Goal: Register for event/course

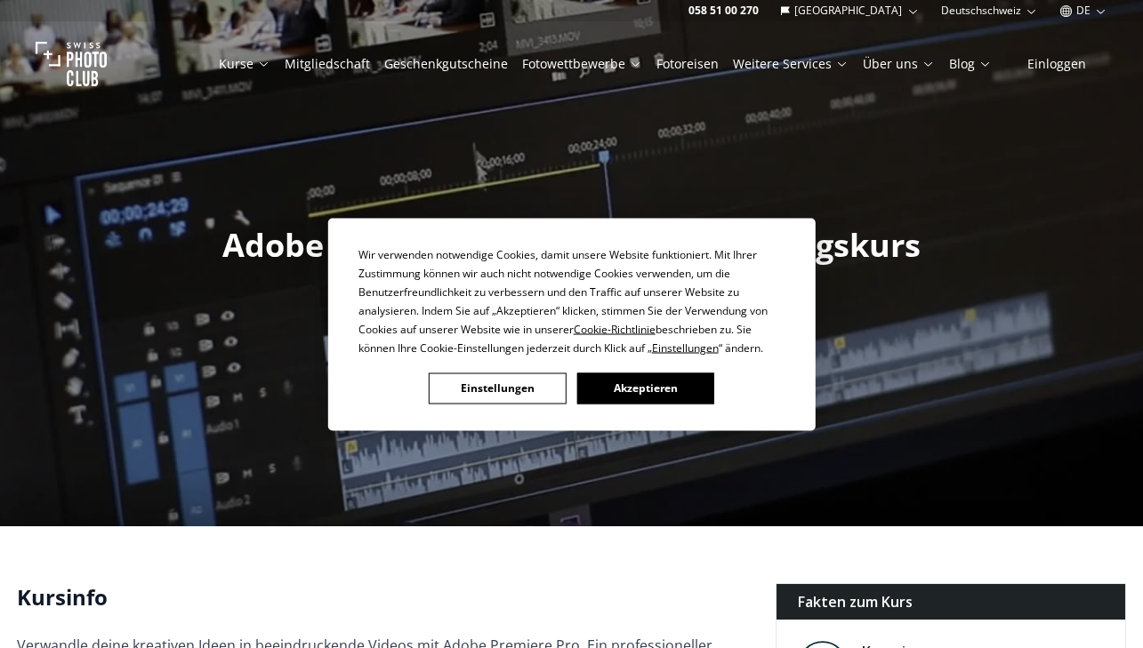
click at [640, 383] on button "Akzeptieren" at bounding box center [644, 388] width 137 height 31
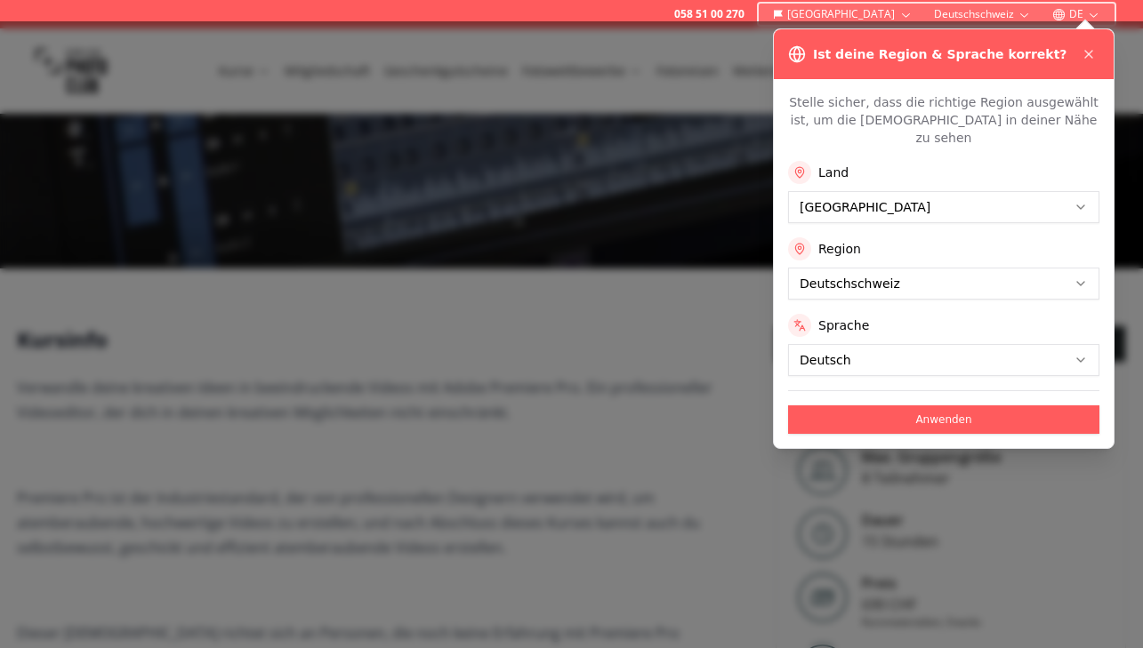
scroll to position [399, 0]
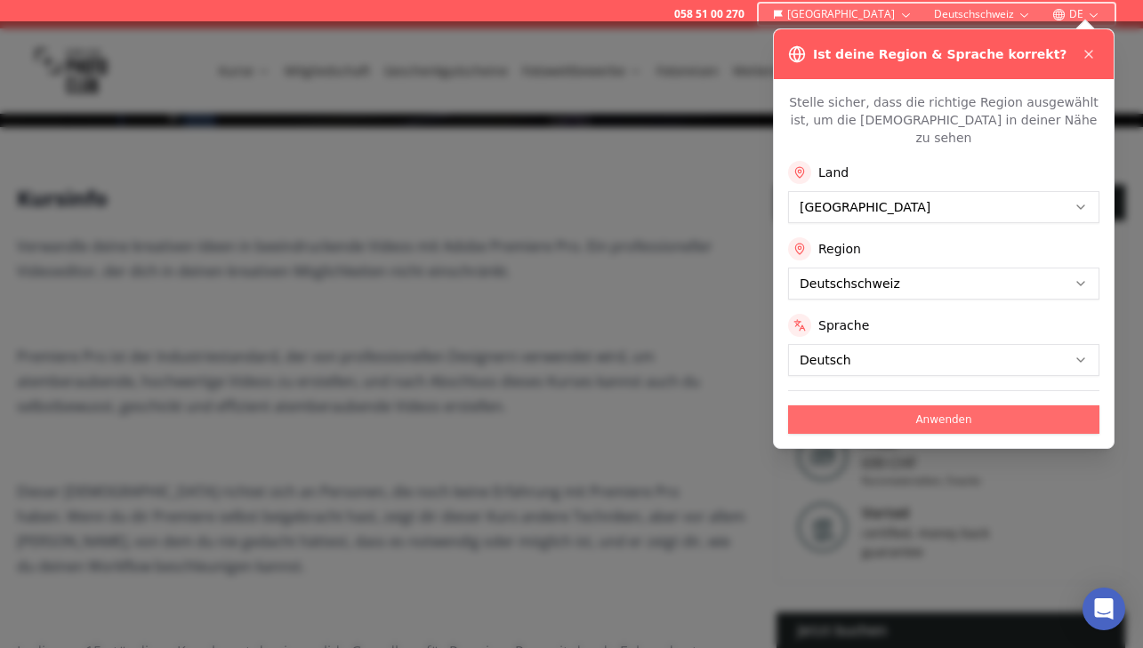
click at [927, 406] on button "Anwenden" at bounding box center [943, 420] width 311 height 28
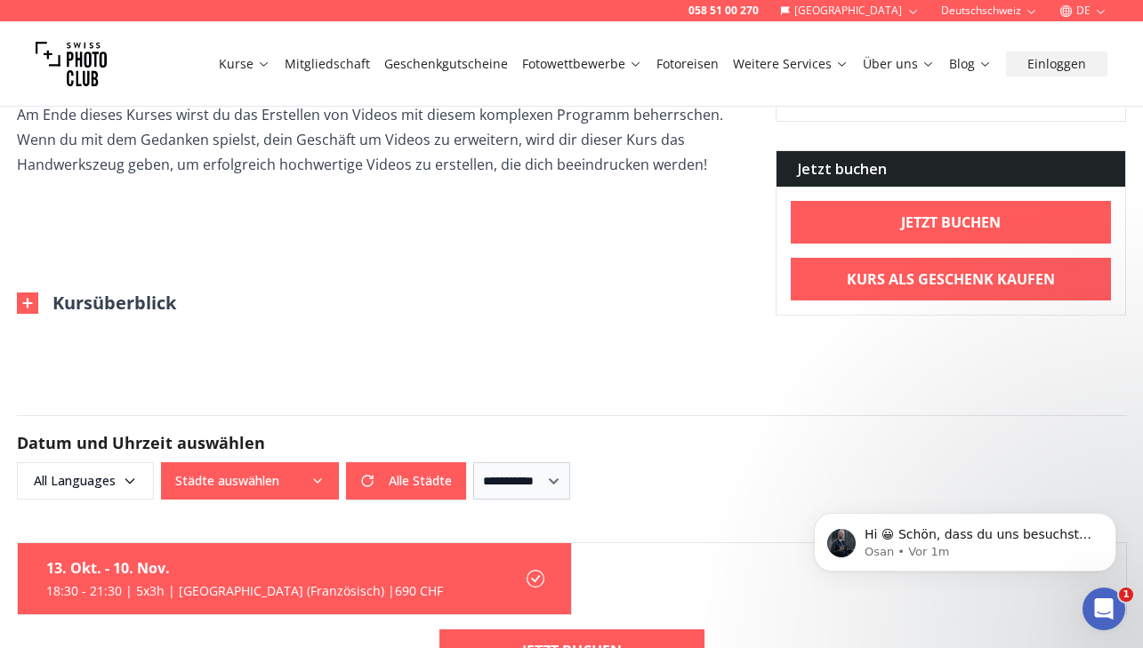
scroll to position [1617, 0]
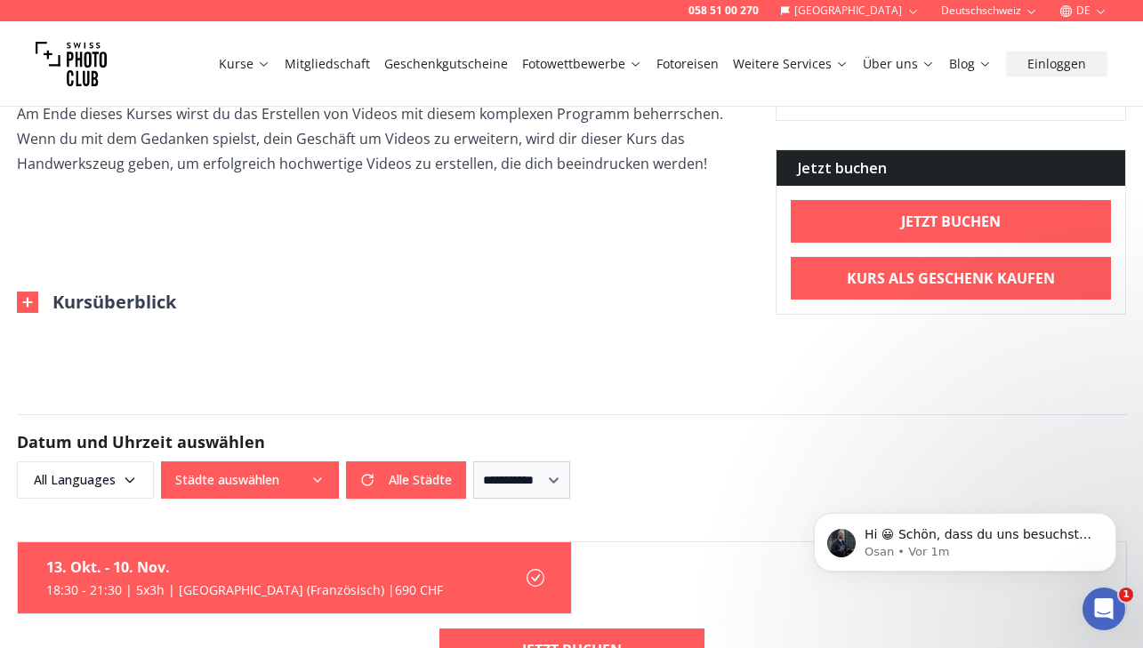
click at [83, 304] on button "Kursüberblick" at bounding box center [96, 302] width 159 height 25
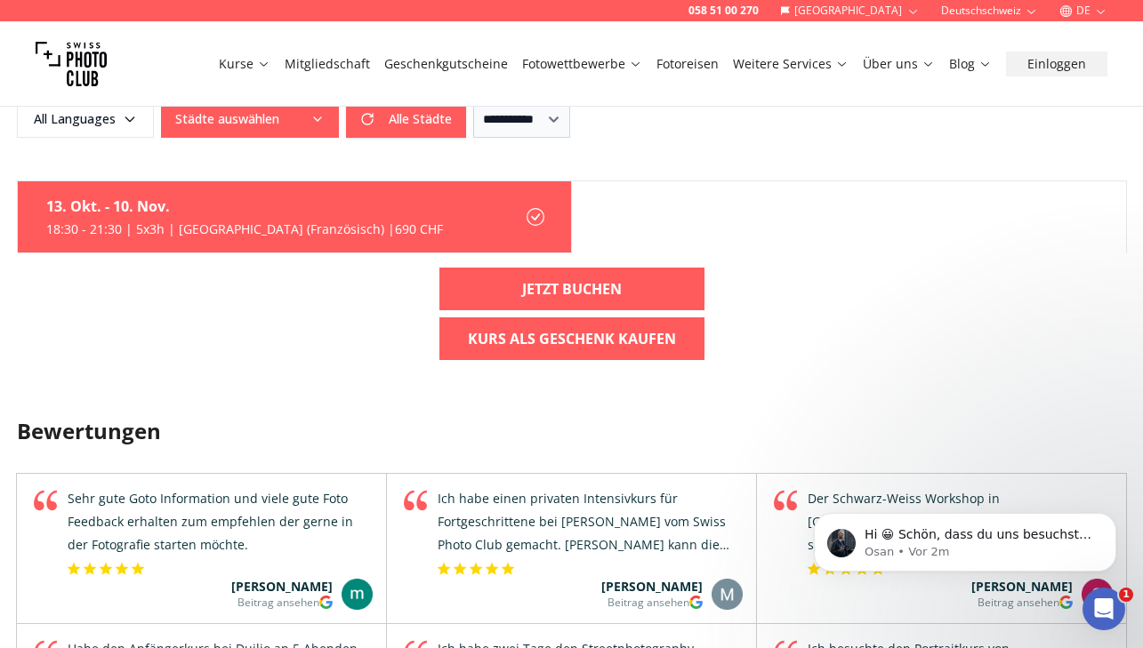
scroll to position [2708, 0]
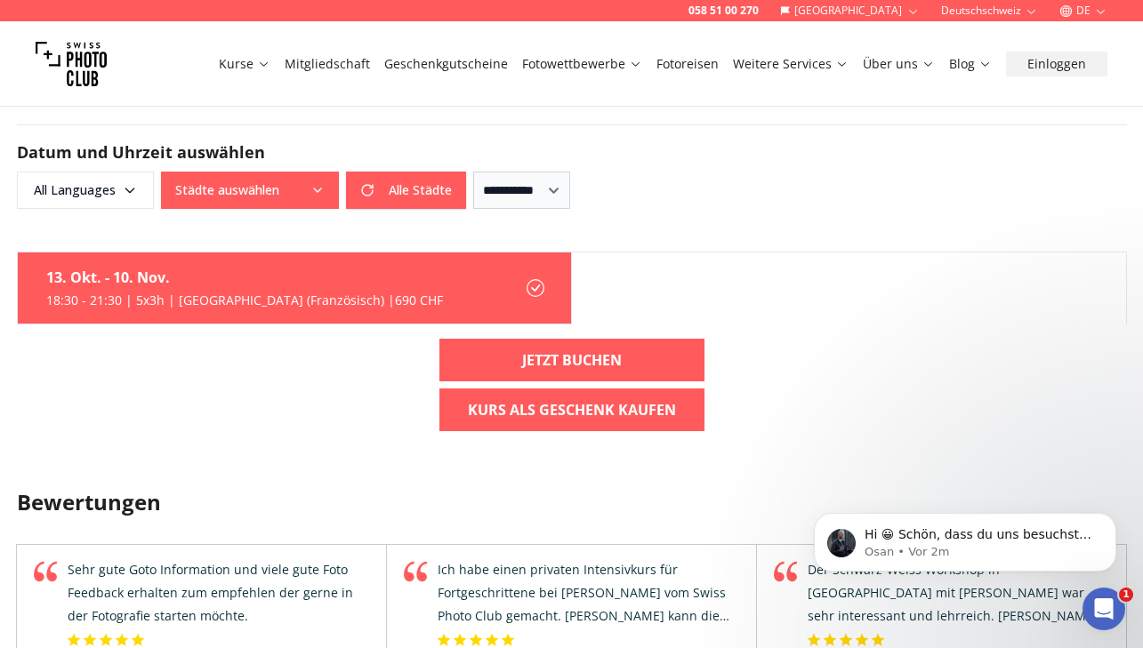
click at [247, 192] on button "Städte auswählen" at bounding box center [250, 190] width 178 height 37
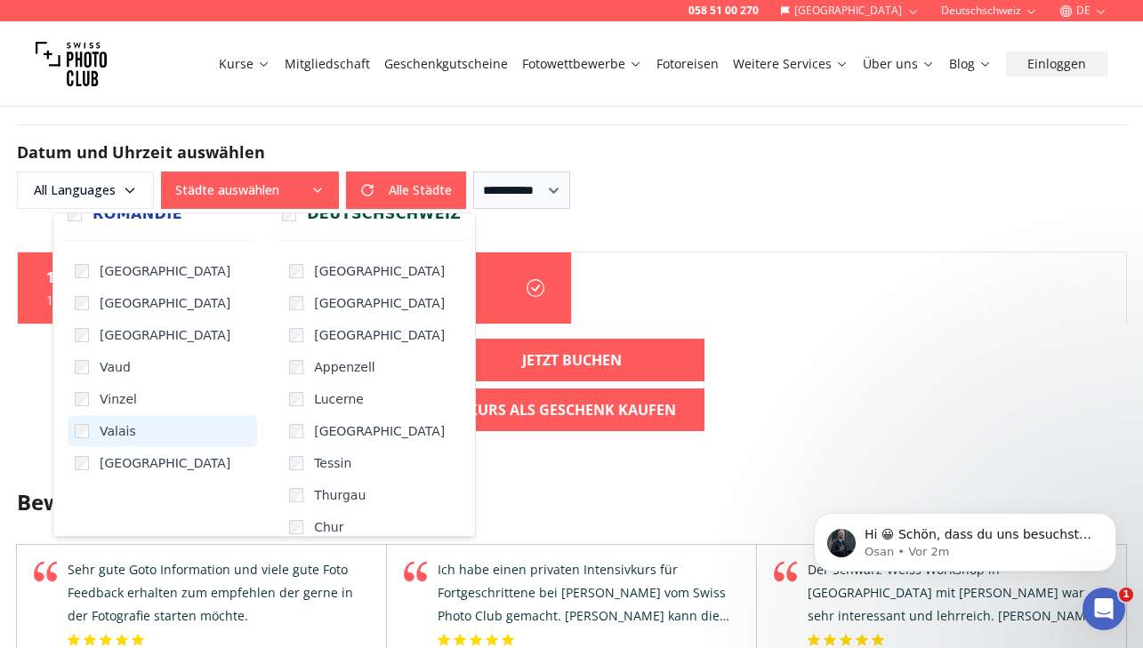
scroll to position [26, 0]
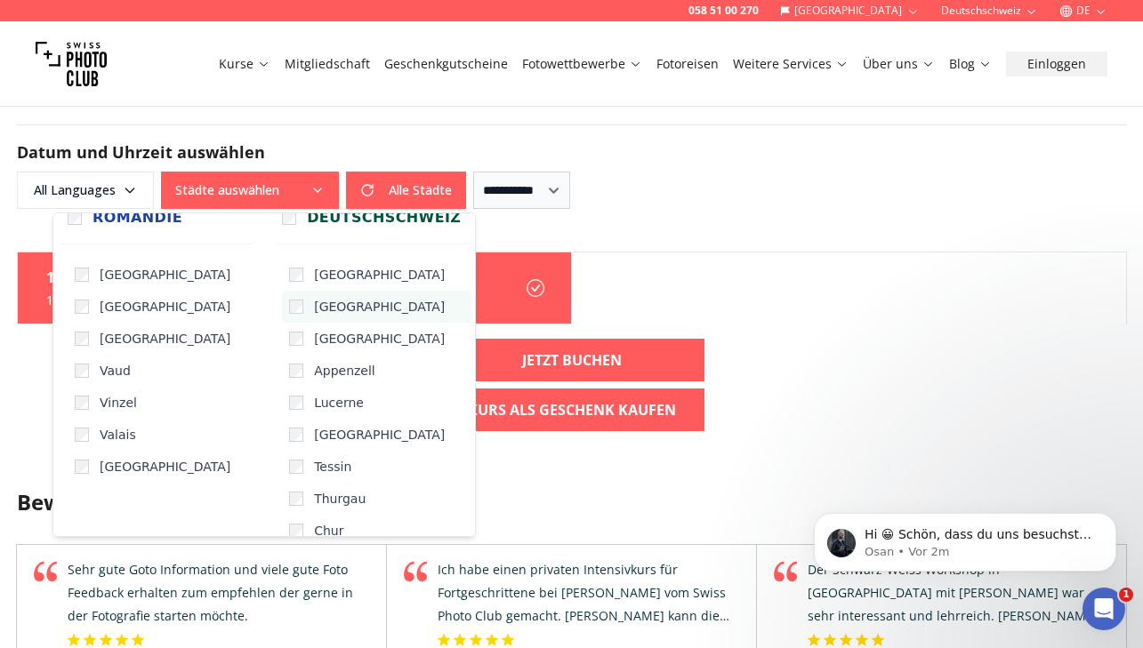
click at [342, 306] on label "[GEOGRAPHIC_DATA]" at bounding box center [376, 307] width 189 height 32
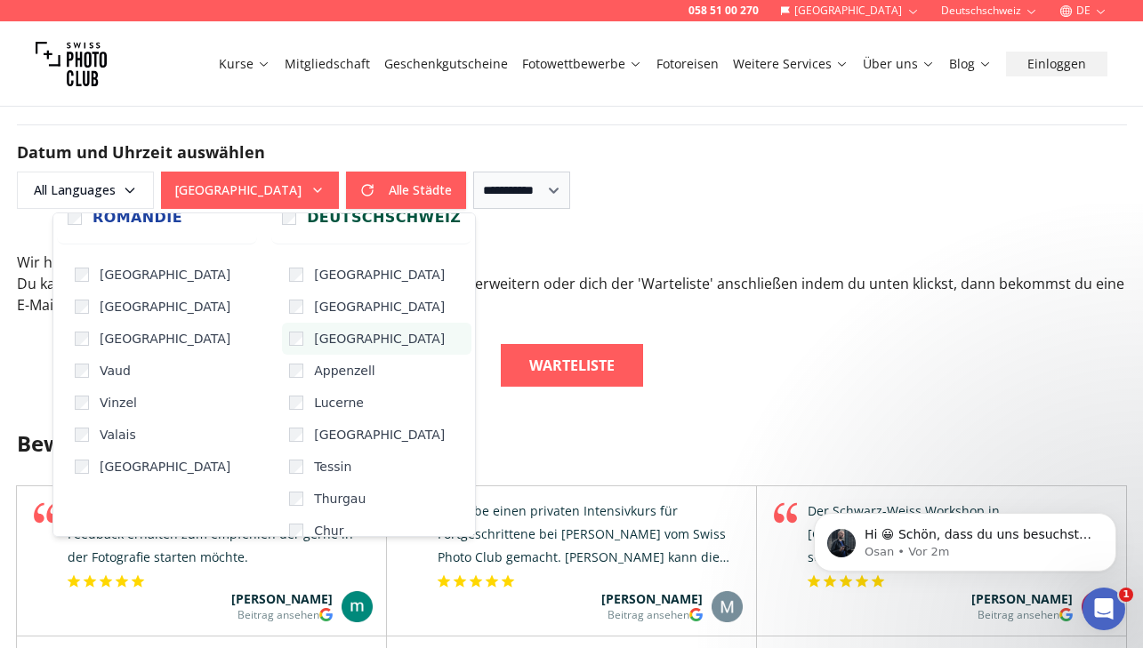
click at [350, 334] on label "[GEOGRAPHIC_DATA]" at bounding box center [376, 339] width 189 height 32
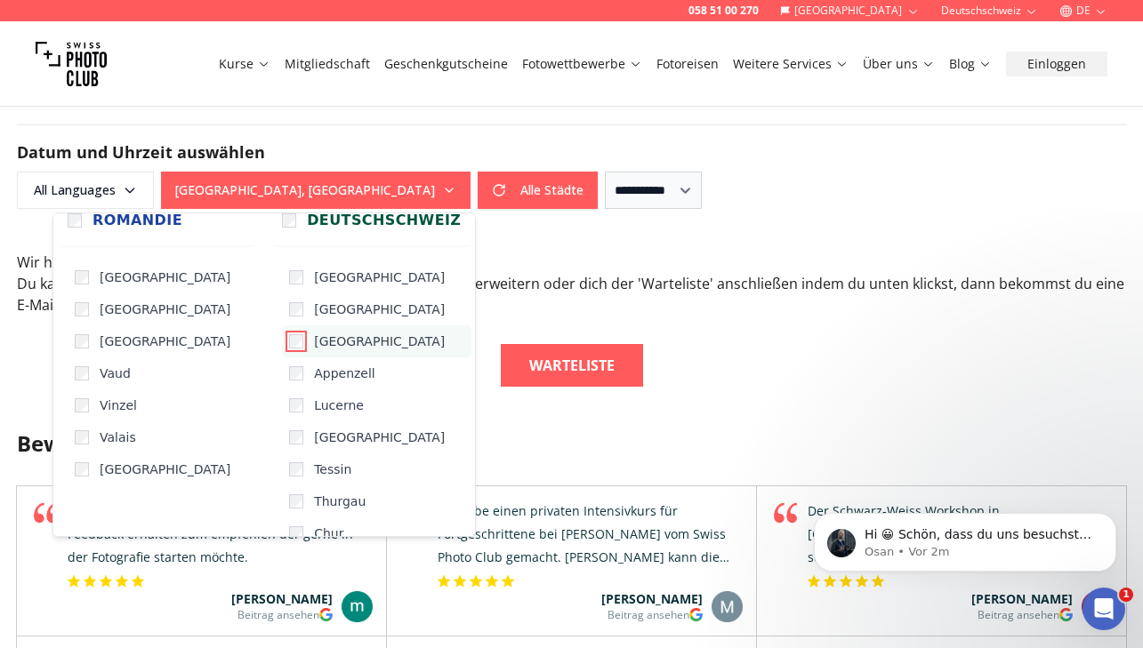
scroll to position [40, 0]
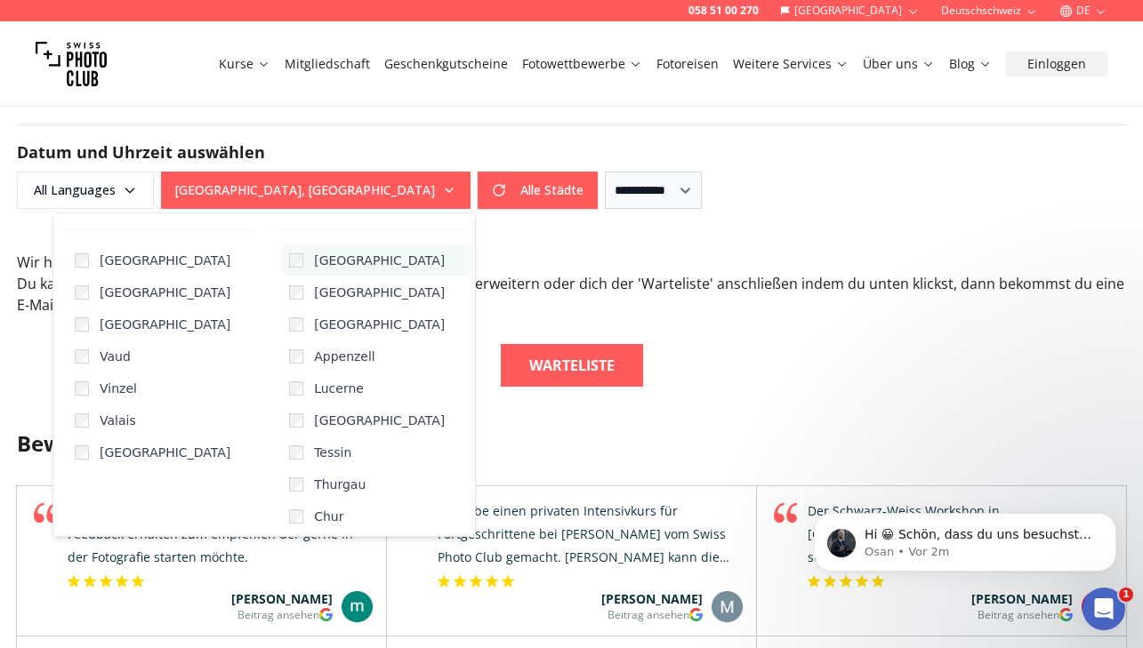
click at [369, 264] on label "[GEOGRAPHIC_DATA]" at bounding box center [376, 261] width 189 height 32
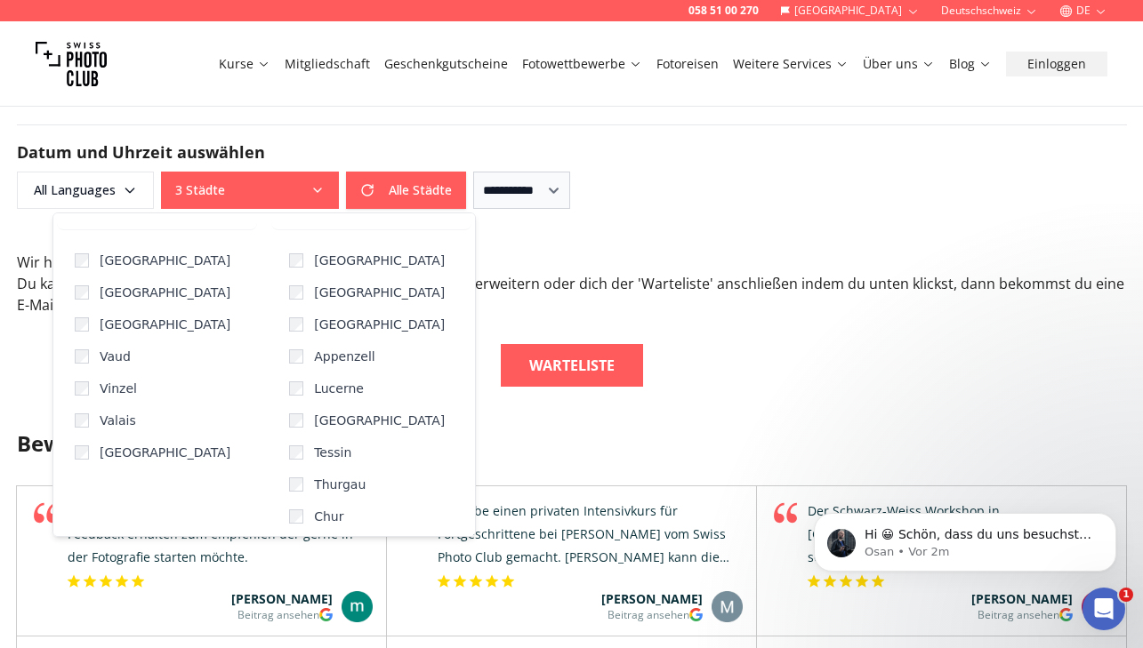
click at [700, 213] on form "**********" at bounding box center [572, 167] width 1139 height 170
